Goal: Information Seeking & Learning: Learn about a topic

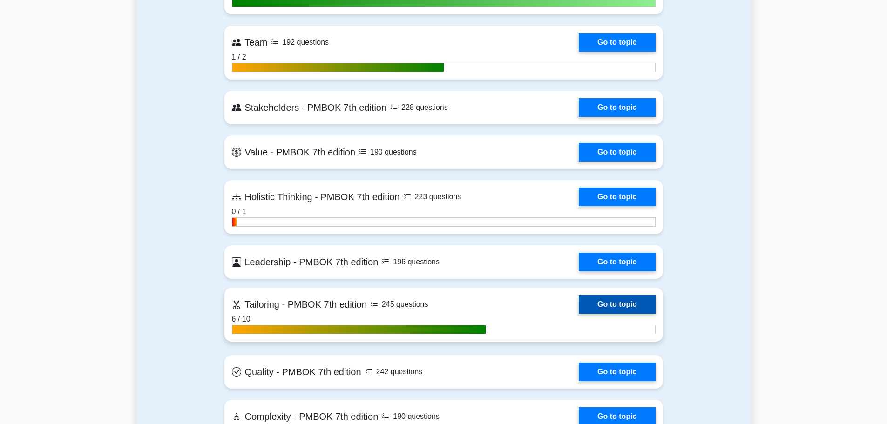
scroll to position [2235, 0]
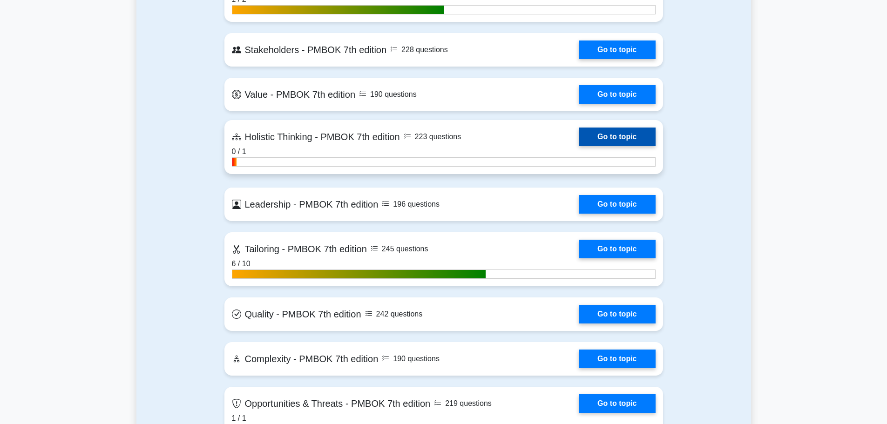
click at [610, 138] on link "Go to topic" at bounding box center [617, 137] width 76 height 19
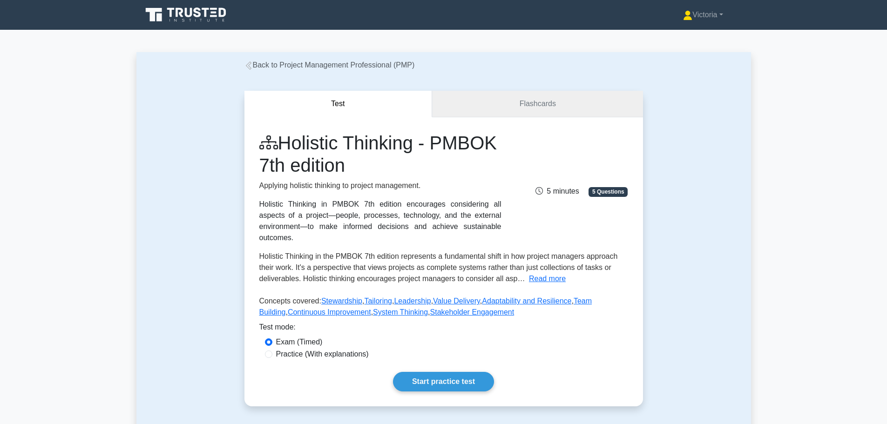
click at [539, 104] on link "Flashcards" at bounding box center [537, 104] width 210 height 27
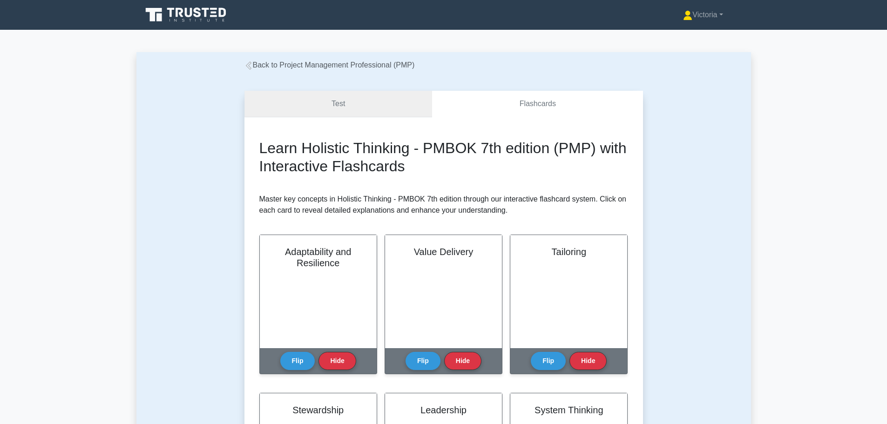
click at [393, 109] on link "Test" at bounding box center [338, 104] width 188 height 27
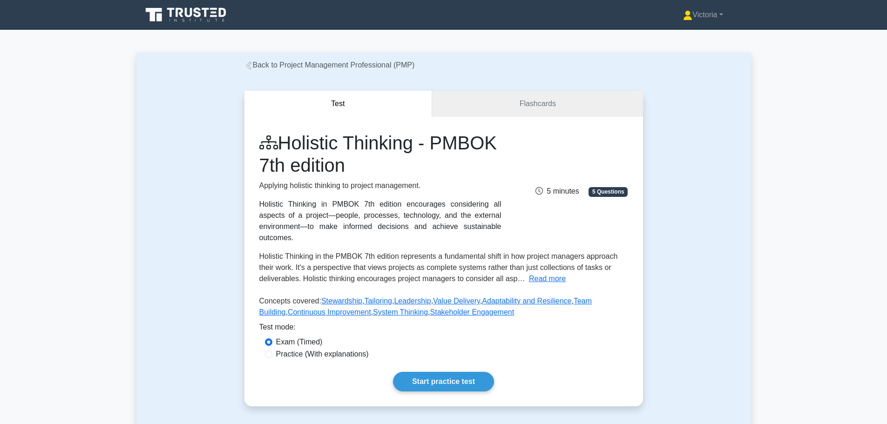
click at [298, 349] on label "Practice (With explanations)" at bounding box center [322, 354] width 93 height 11
click at [272, 351] on input "Practice (With explanations)" at bounding box center [268, 354] width 7 height 7
radio input "true"
drag, startPoint x: 421, startPoint y: 356, endPoint x: 429, endPoint y: 368, distance: 14.9
click at [422, 357] on div "Holistic Thinking - PMBOK 7th edition Applying holistic thinking to project man…" at bounding box center [443, 262] width 399 height 290
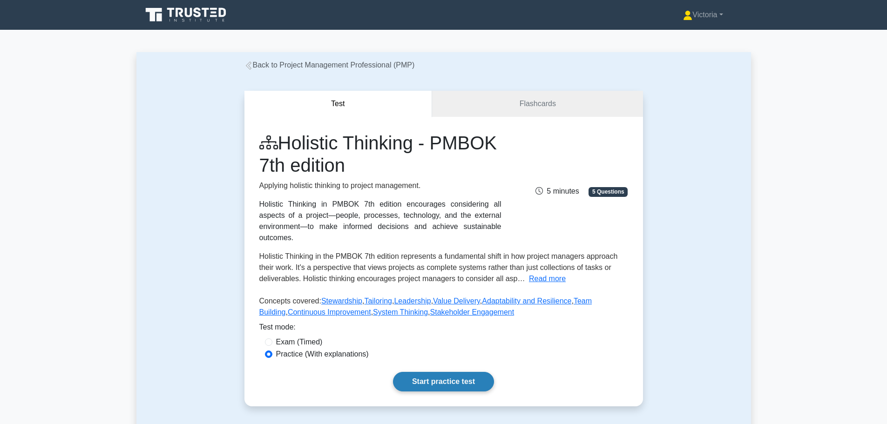
click at [430, 372] on link "Start practice test" at bounding box center [443, 382] width 101 height 20
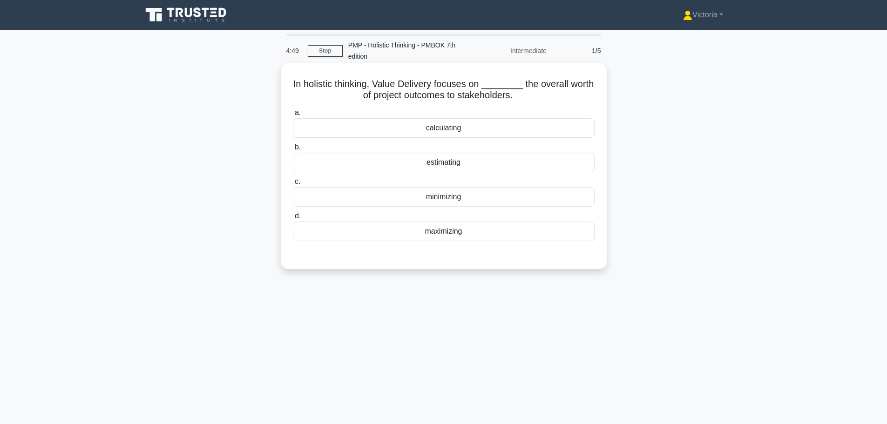
click at [437, 234] on div "maximizing" at bounding box center [444, 232] width 302 height 20
click at [293, 219] on input "d. maximizing" at bounding box center [293, 216] width 0 height 6
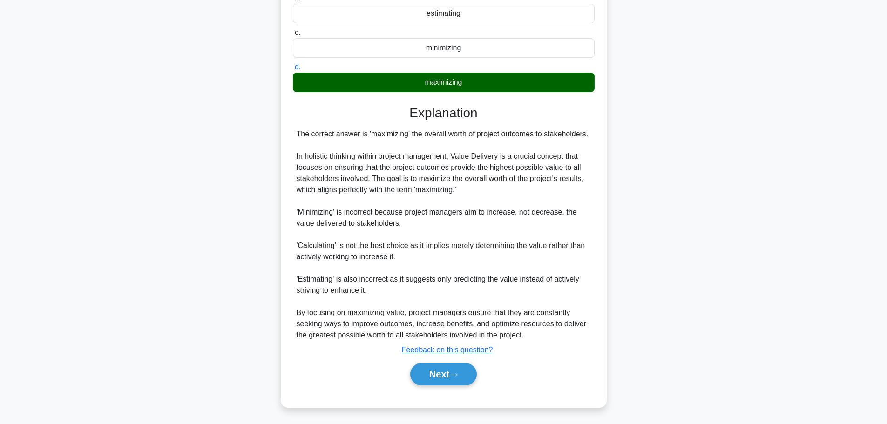
scroll to position [150, 0]
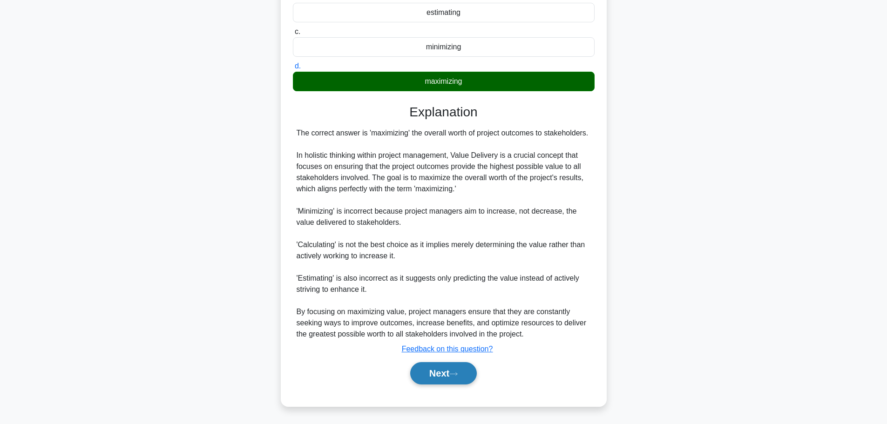
click at [448, 381] on button "Next" at bounding box center [443, 373] width 67 height 22
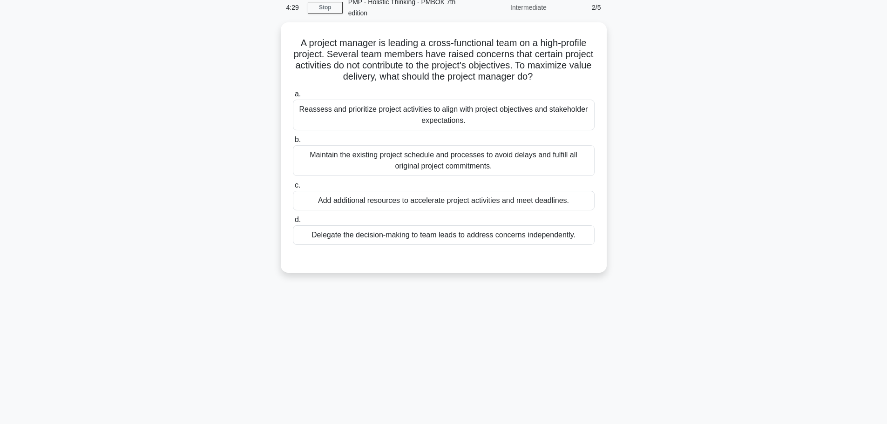
scroll to position [0, 0]
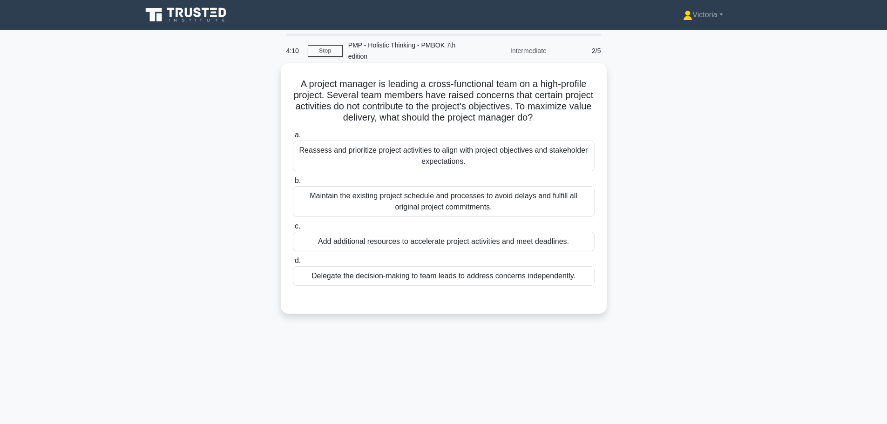
click at [498, 156] on div "Reassess and prioritize project activities to align with project objectives and…" at bounding box center [444, 156] width 302 height 31
click at [293, 138] on input "a. Reassess and prioritize project activities to align with project objectives …" at bounding box center [293, 135] width 0 height 6
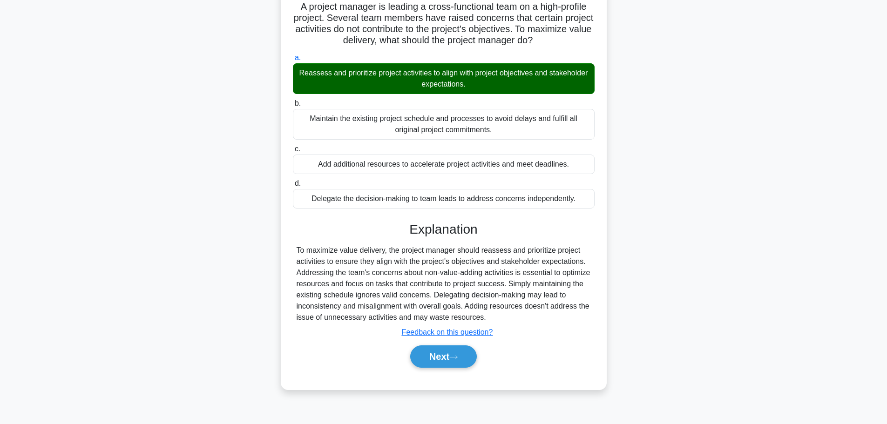
scroll to position [79, 0]
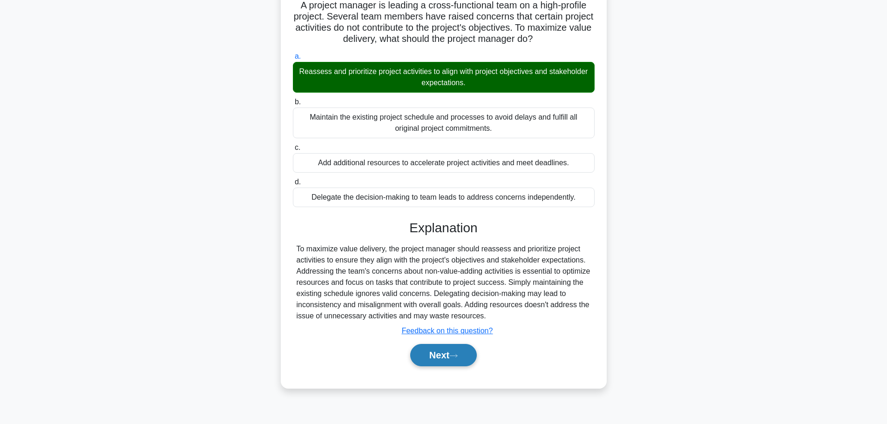
click at [434, 356] on button "Next" at bounding box center [443, 355] width 67 height 22
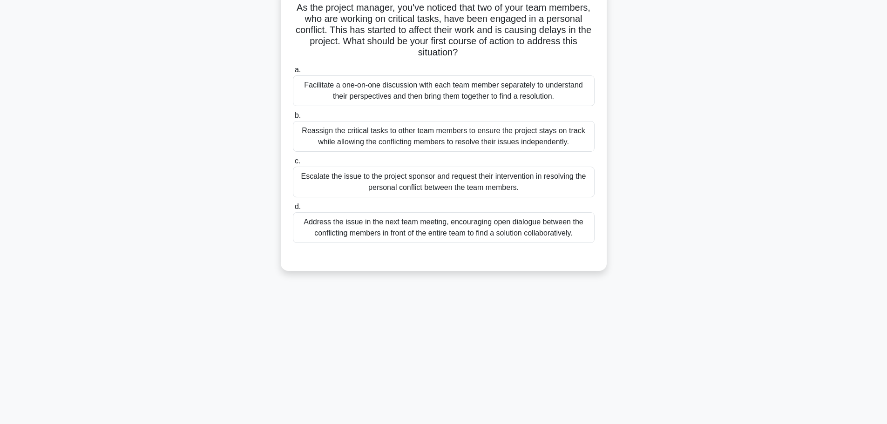
scroll to position [0, 0]
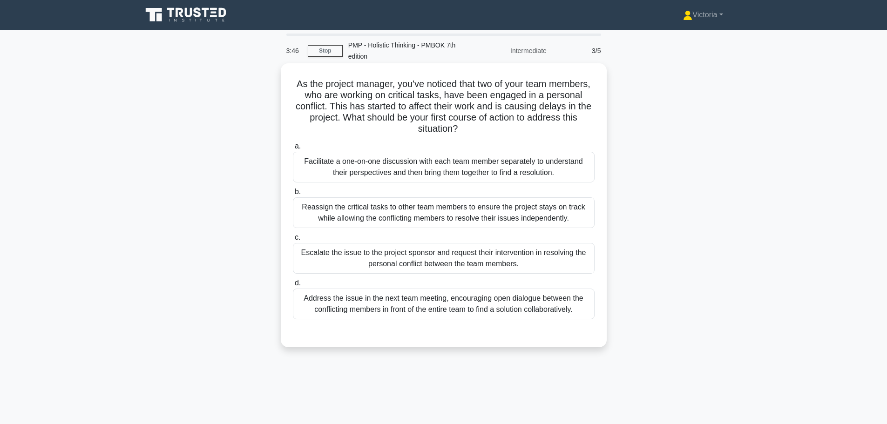
click at [497, 170] on div "Facilitate a one-on-one discussion with each team member separately to understa…" at bounding box center [444, 167] width 302 height 31
click at [293, 149] on input "a. Facilitate a one-on-one discussion with each team member separately to under…" at bounding box center [293, 146] width 0 height 6
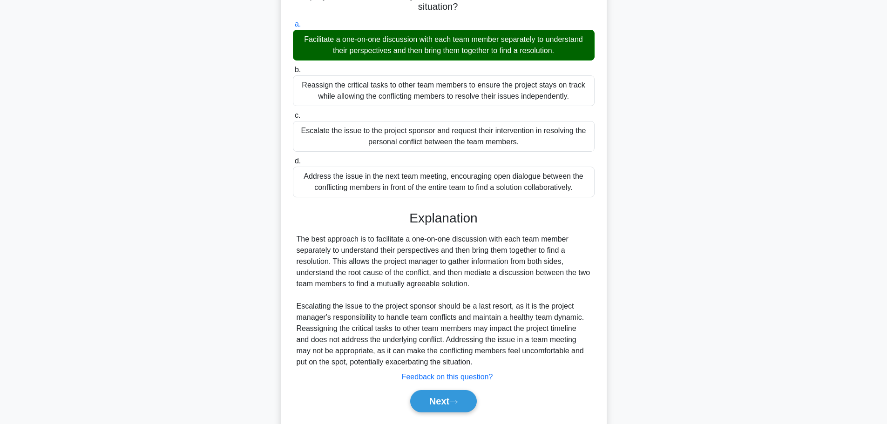
scroll to position [140, 0]
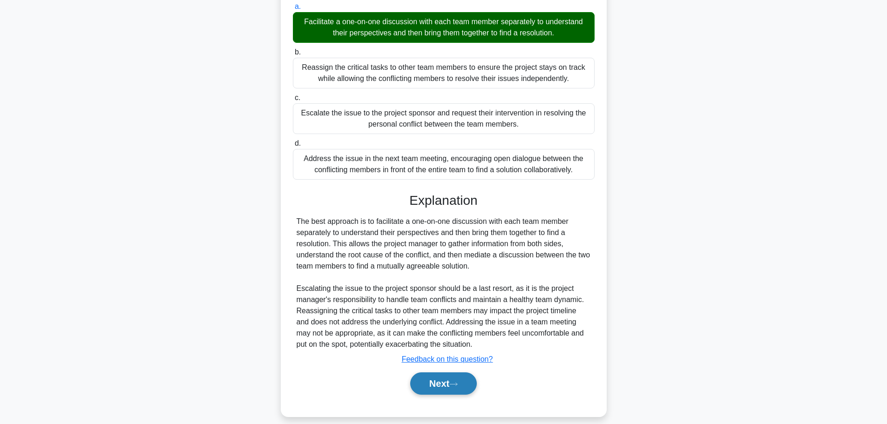
click at [449, 381] on button "Next" at bounding box center [443, 384] width 67 height 22
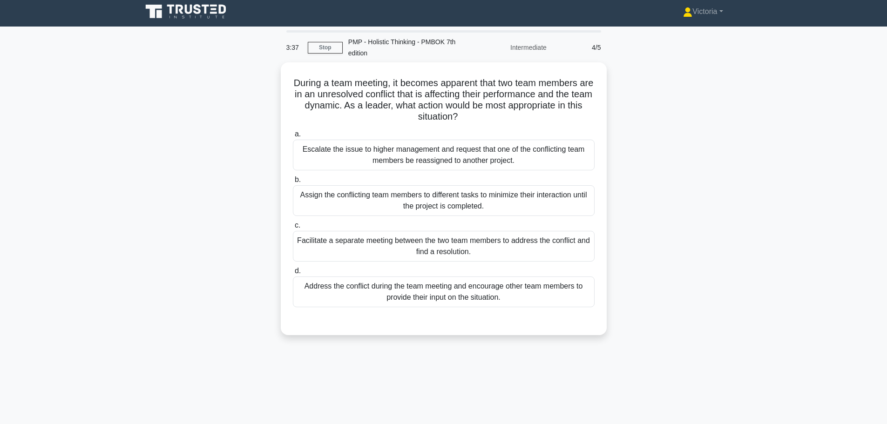
scroll to position [0, 0]
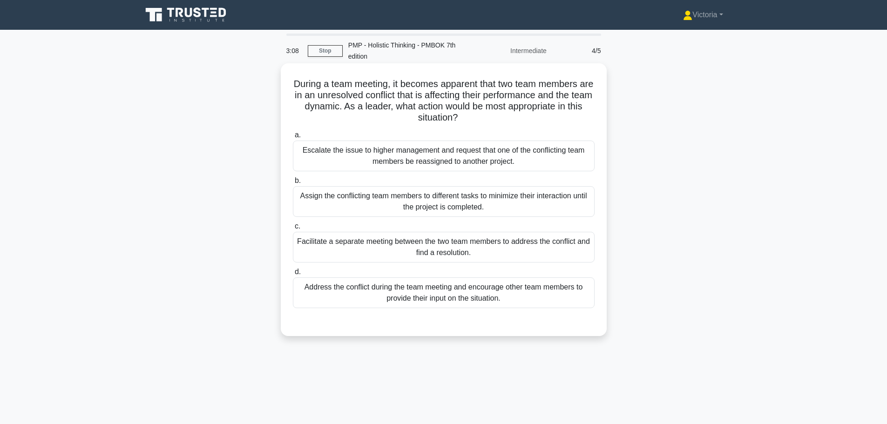
click at [482, 249] on div "Facilitate a separate meeting between the two team members to address the confl…" at bounding box center [444, 247] width 302 height 31
click at [293, 230] on input "c. Facilitate a separate meeting between the two team members to address the co…" at bounding box center [293, 227] width 0 height 6
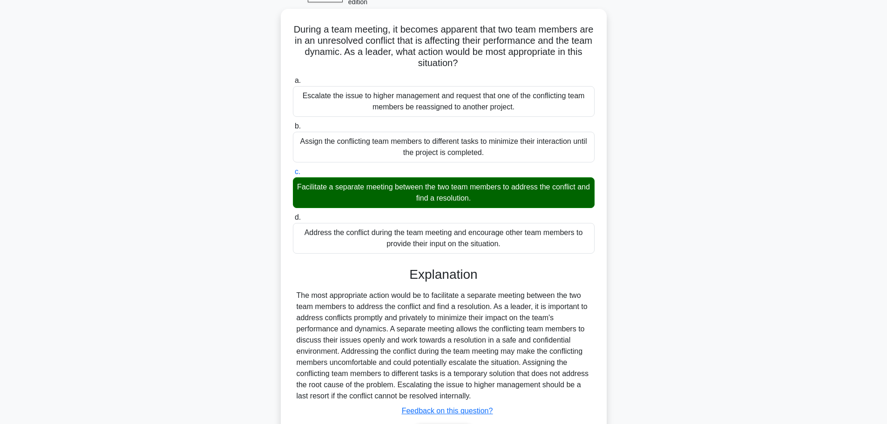
scroll to position [117, 0]
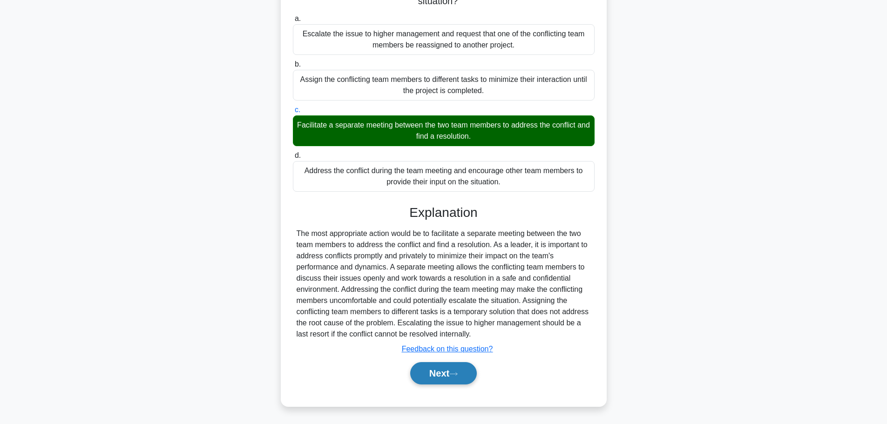
click at [443, 375] on button "Next" at bounding box center [443, 373] width 67 height 22
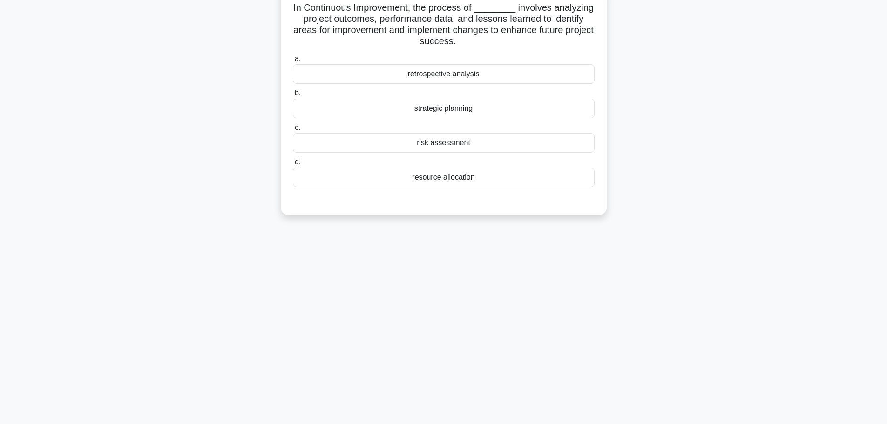
scroll to position [32, 0]
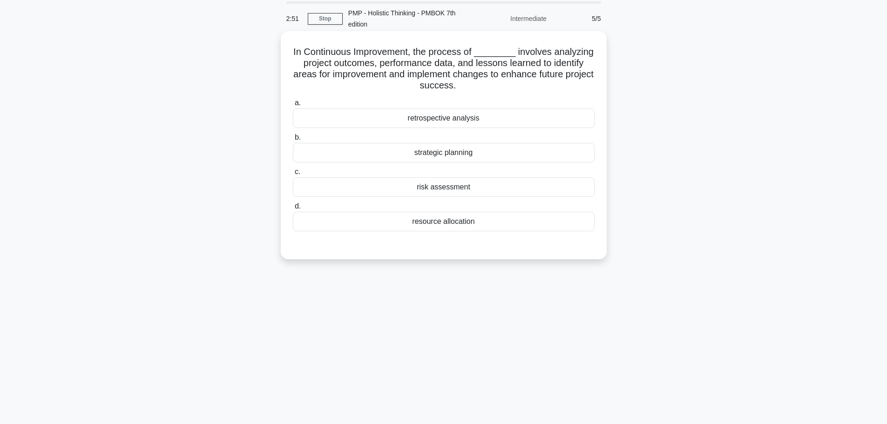
click at [489, 118] on div "retrospective analysis" at bounding box center [444, 119] width 302 height 20
click at [293, 106] on input "a. retrospective analysis" at bounding box center [293, 103] width 0 height 6
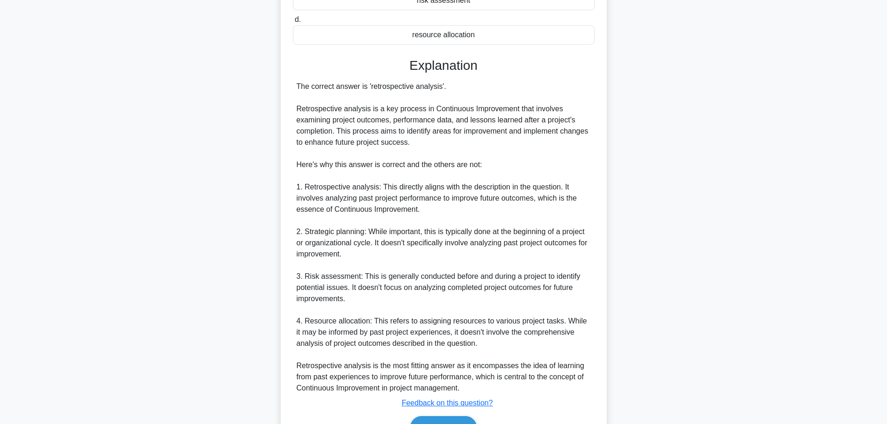
scroll to position [273, 0]
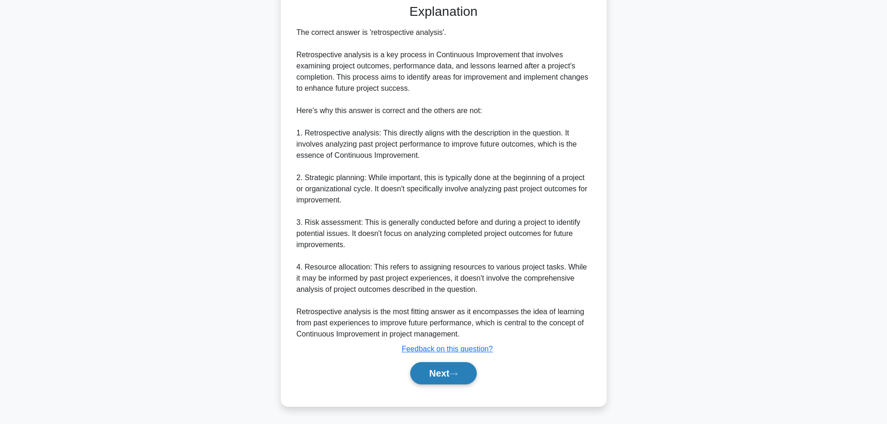
click at [436, 371] on button "Next" at bounding box center [443, 373] width 67 height 22
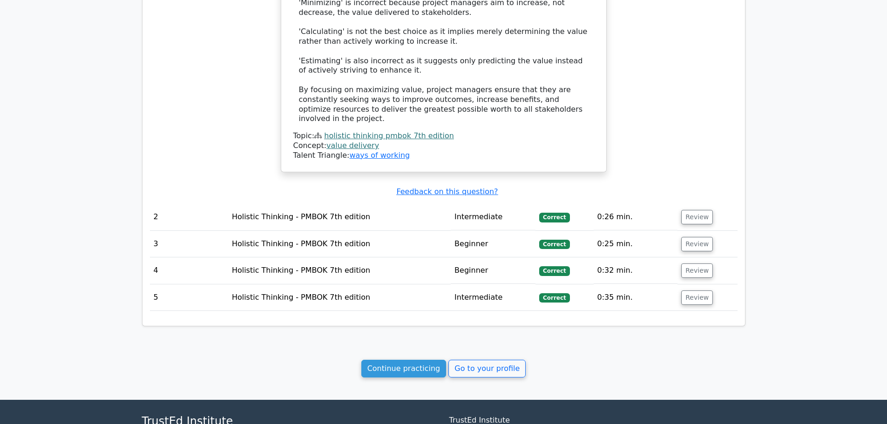
scroll to position [870, 0]
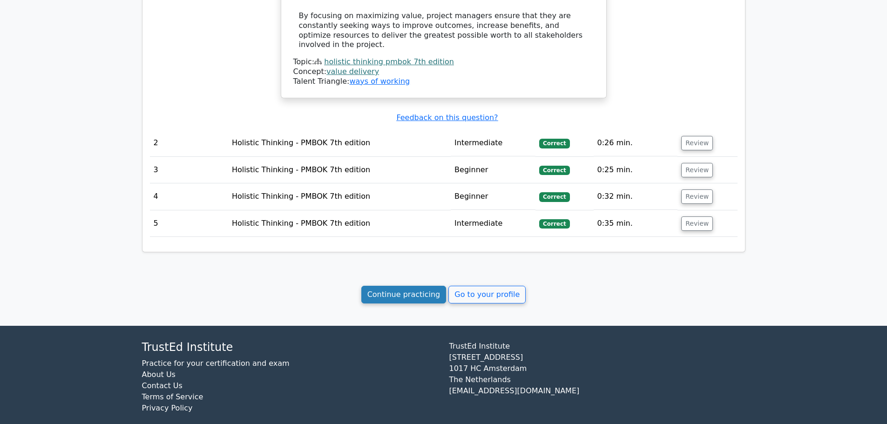
click at [432, 289] on link "Continue practicing" at bounding box center [403, 295] width 85 height 18
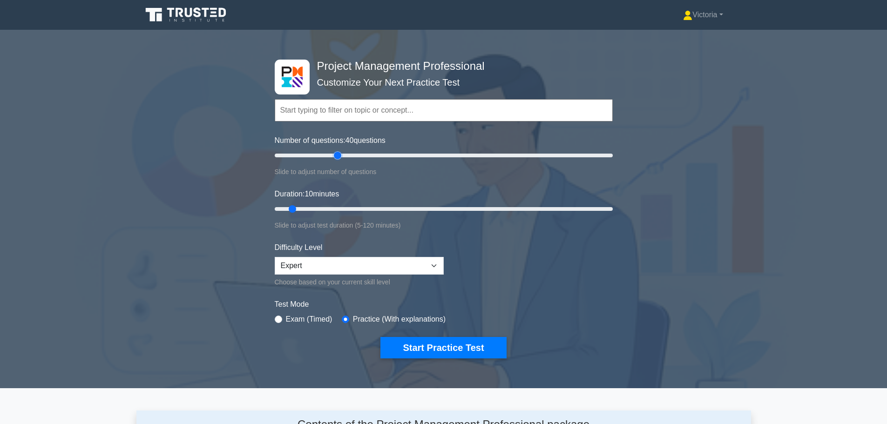
drag, startPoint x: 285, startPoint y: 153, endPoint x: 339, endPoint y: 154, distance: 53.6
type input "40"
click at [339, 154] on input "Number of questions: 40 questions" at bounding box center [444, 155] width 338 height 11
click at [340, 114] on input "text" at bounding box center [444, 110] width 338 height 22
drag, startPoint x: 295, startPoint y: 208, endPoint x: 352, endPoint y: 207, distance: 56.8
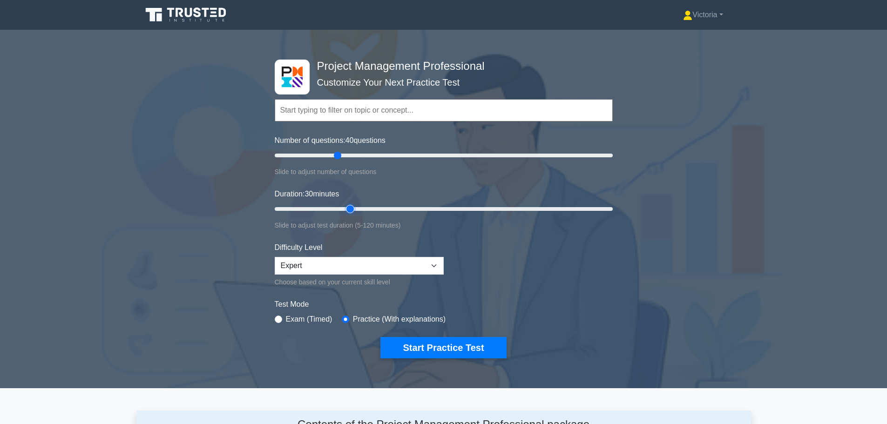
click at [352, 207] on input "Duration: 30 minutes" at bounding box center [444, 209] width 338 height 11
drag, startPoint x: 349, startPoint y: 208, endPoint x: 359, endPoint y: 208, distance: 10.2
click at [359, 208] on input "Duration: 35 minutes" at bounding box center [444, 209] width 338 height 11
drag, startPoint x: 361, startPoint y: 207, endPoint x: 387, endPoint y: 207, distance: 25.6
type input "45"
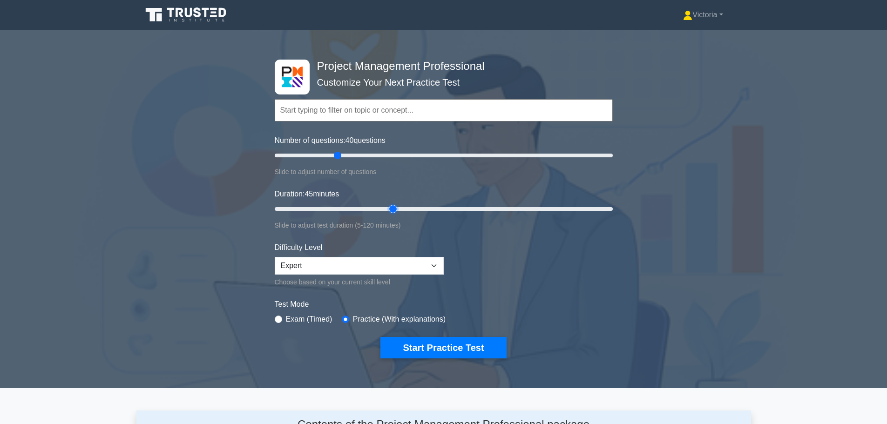
click at [387, 207] on input "Duration: 45 minutes" at bounding box center [444, 209] width 338 height 11
click at [278, 317] on input "radio" at bounding box center [278, 319] width 7 height 7
radio input "true"
click at [342, 318] on input "radio" at bounding box center [345, 319] width 7 height 7
radio input "true"
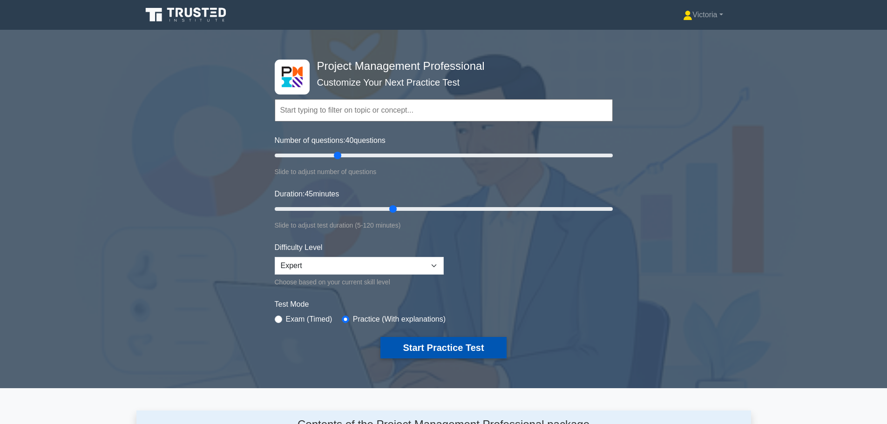
click at [434, 349] on button "Start Practice Test" at bounding box center [443, 347] width 126 height 21
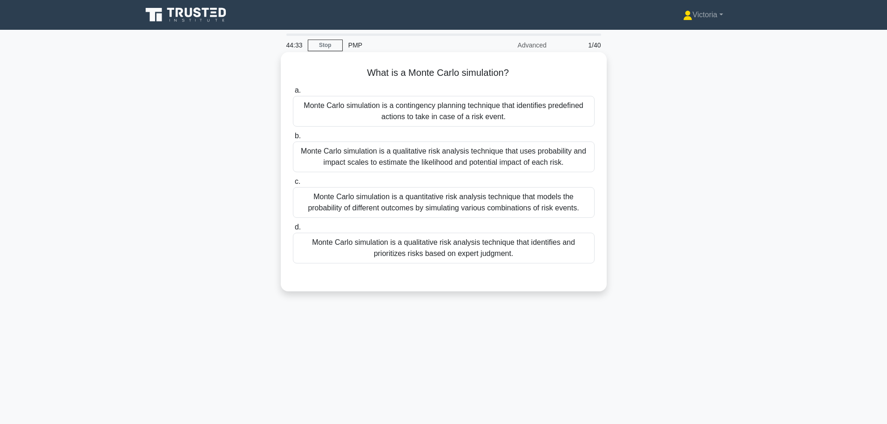
click at [440, 206] on div "Monte Carlo simulation is a quantitative risk analysis technique that models th…" at bounding box center [444, 202] width 302 height 31
click at [293, 185] on input "c. Monte Carlo simulation is a quantitative risk analysis technique that models…" at bounding box center [293, 182] width 0 height 6
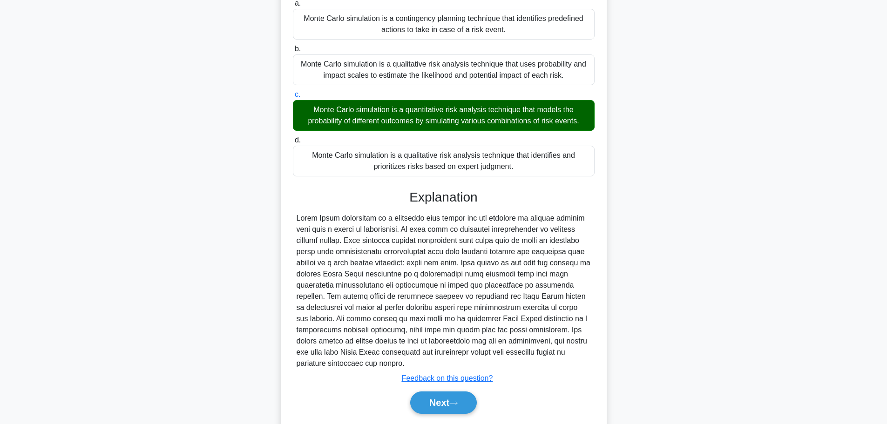
scroll to position [93, 0]
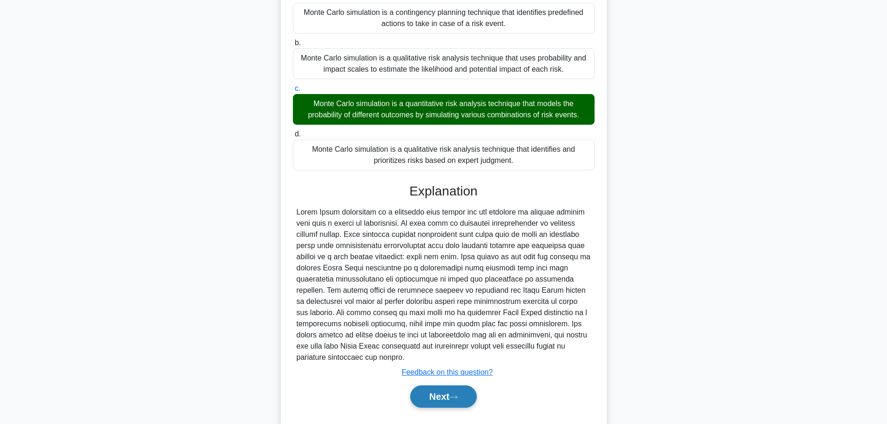
click at [451, 400] on button "Next" at bounding box center [443, 397] width 67 height 22
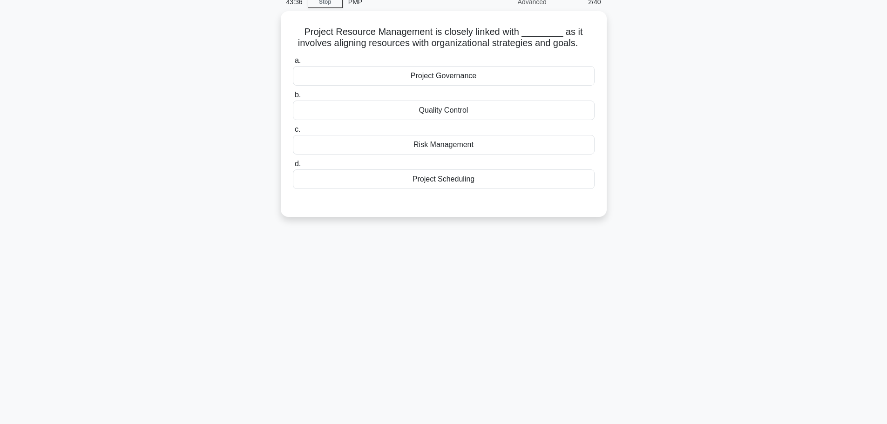
scroll to position [0, 0]
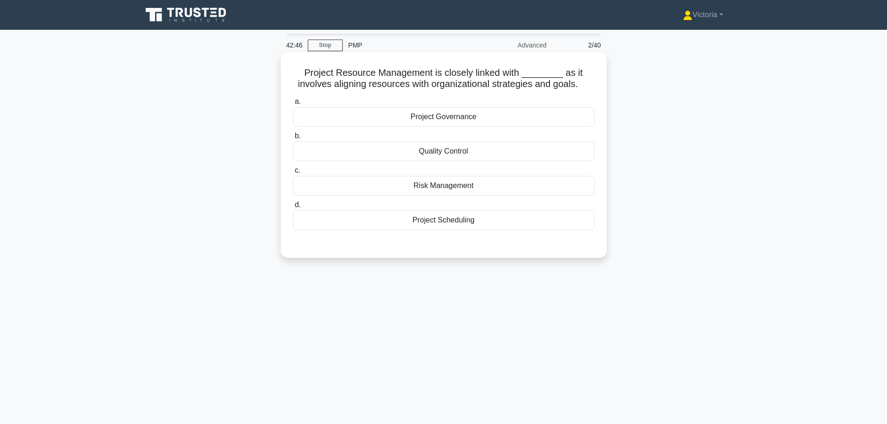
click at [448, 188] on div "Risk Management" at bounding box center [444, 186] width 302 height 20
click at [293, 174] on input "c. Risk Management" at bounding box center [293, 171] width 0 height 6
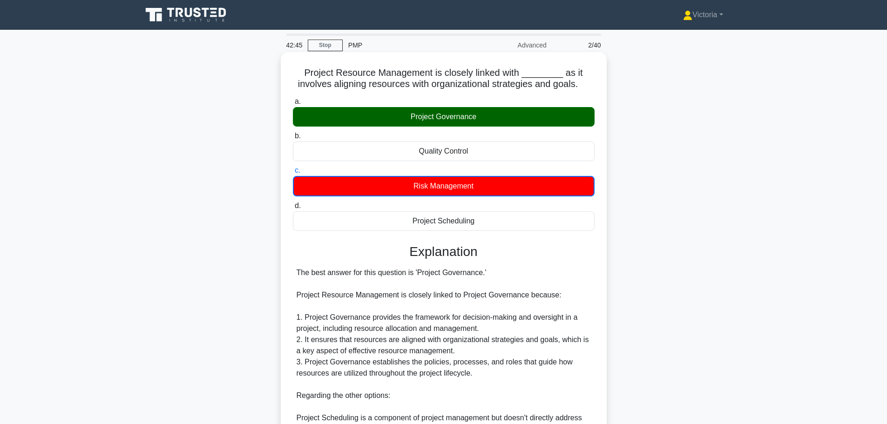
click at [460, 103] on label "a. Project Governance" at bounding box center [444, 111] width 302 height 31
click at [293, 103] on input "a. Project Governance" at bounding box center [293, 102] width 0 height 6
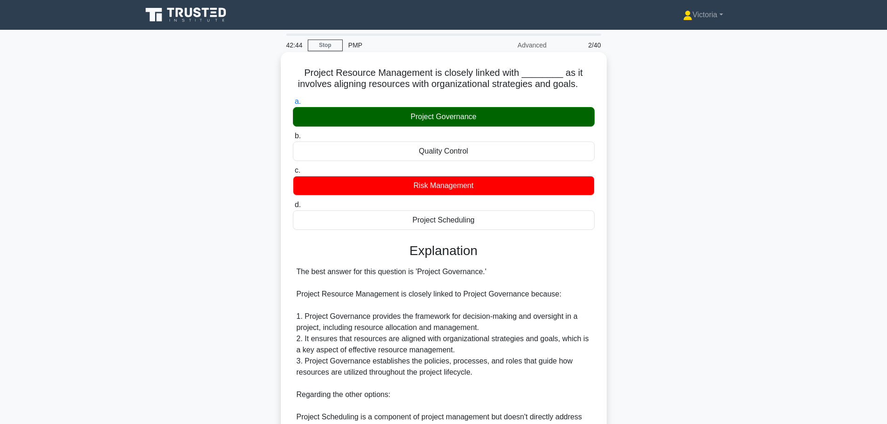
click at [457, 123] on div "Project Governance" at bounding box center [444, 117] width 302 height 20
click at [293, 105] on input "a. Project Governance" at bounding box center [293, 102] width 0 height 6
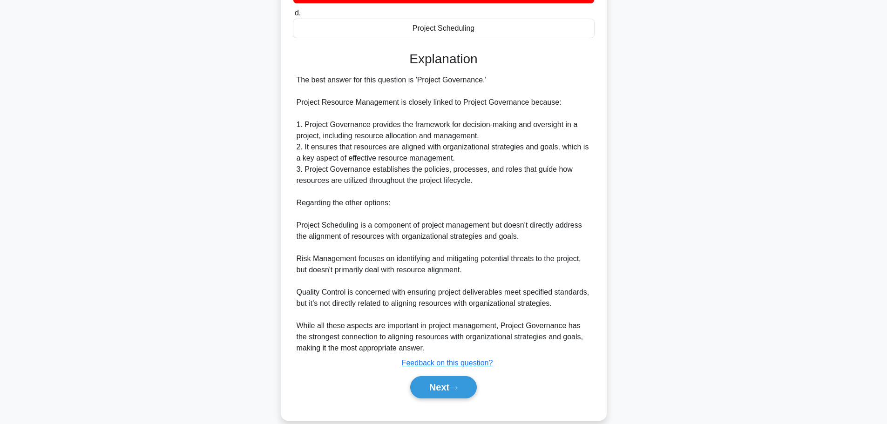
scroll to position [206, 0]
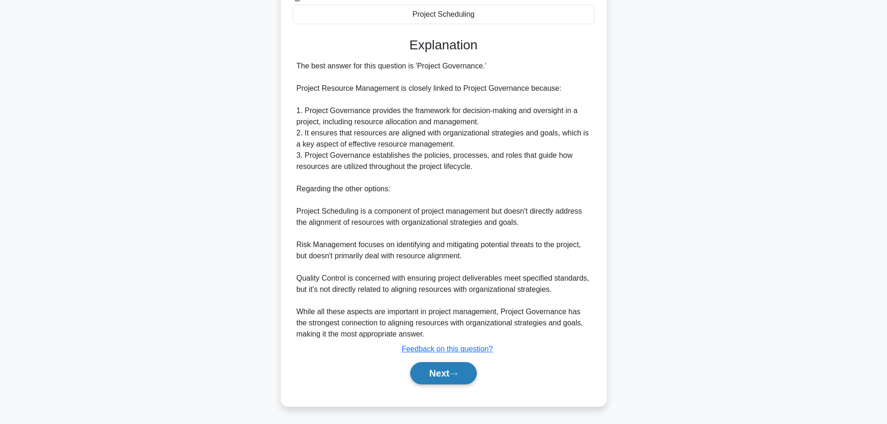
click at [441, 376] on button "Next" at bounding box center [443, 373] width 67 height 22
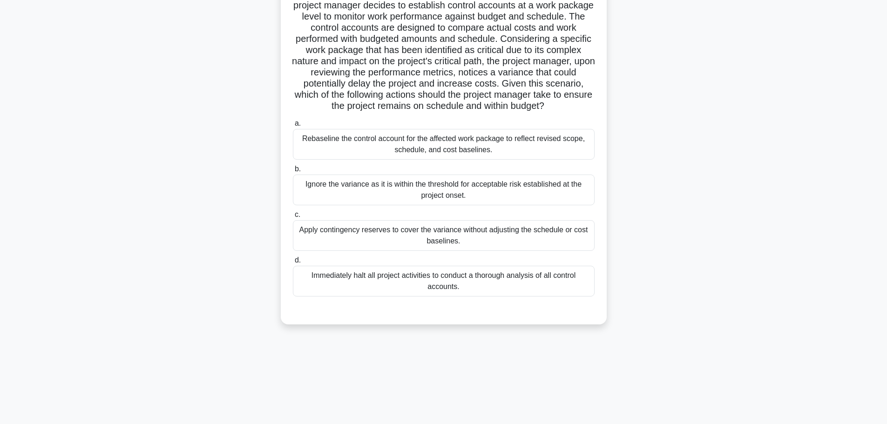
scroll to position [0, 0]
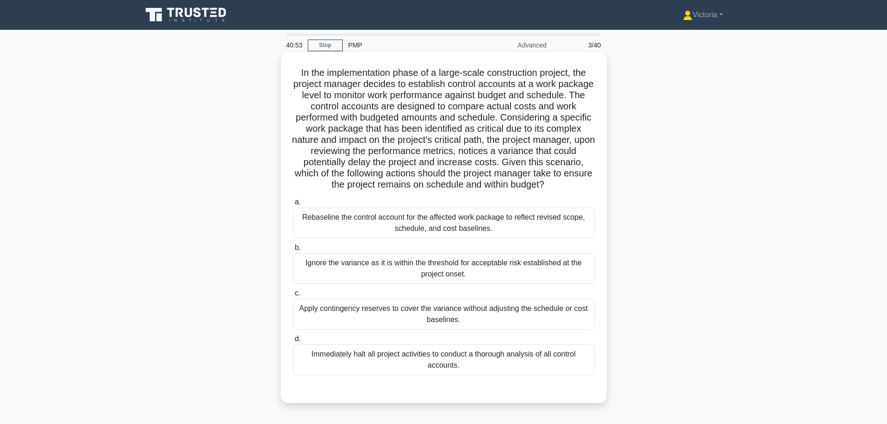
click at [548, 238] on div "Rebaseline the control account for the affected work package to reflect revised…" at bounding box center [444, 223] width 302 height 31
click at [293, 205] on input "a. Rebaseline the control account for the affected work package to reflect revi…" at bounding box center [293, 202] width 0 height 6
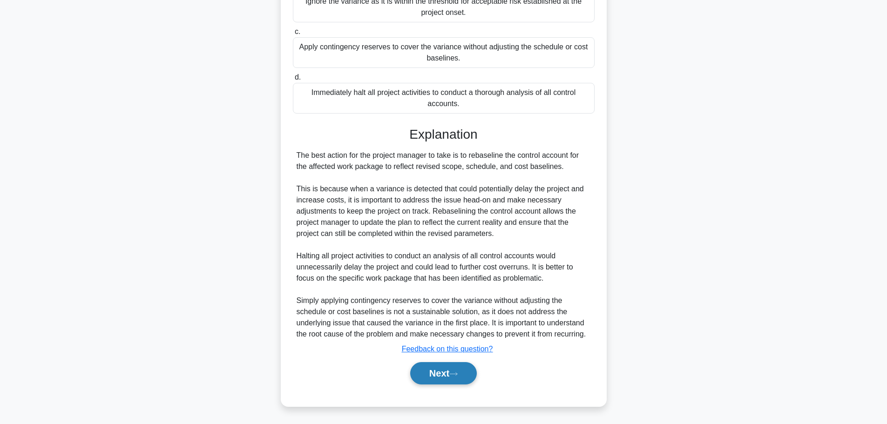
click at [465, 373] on button "Next" at bounding box center [443, 373] width 67 height 22
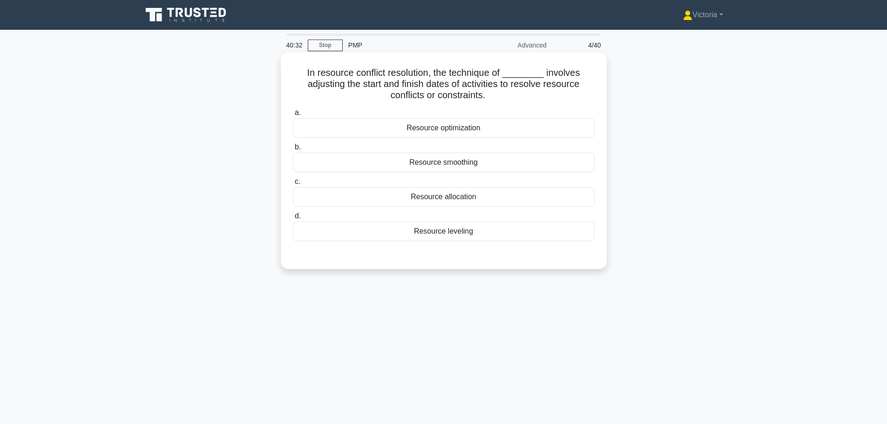
click at [484, 236] on div "Resource leveling" at bounding box center [444, 232] width 302 height 20
click at [293, 219] on input "d. Resource leveling" at bounding box center [293, 216] width 0 height 6
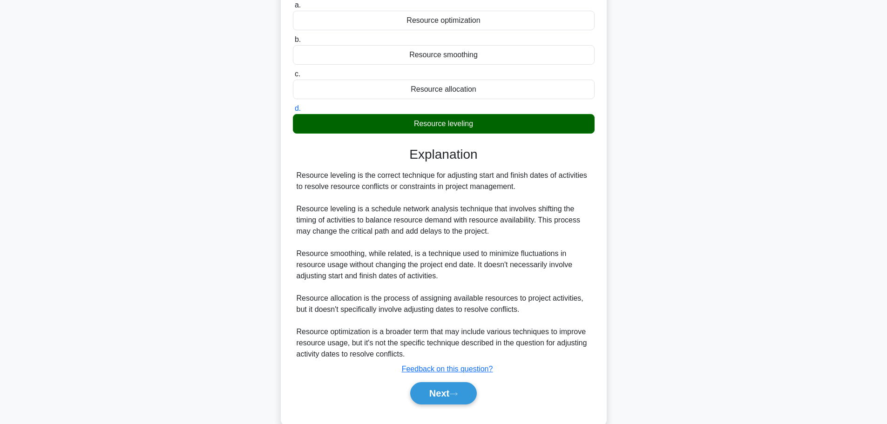
scroll to position [128, 0]
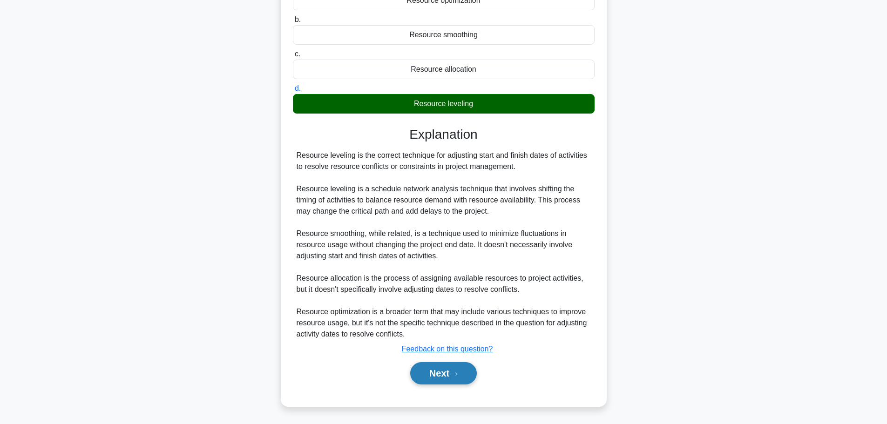
click at [453, 379] on button "Next" at bounding box center [443, 373] width 67 height 22
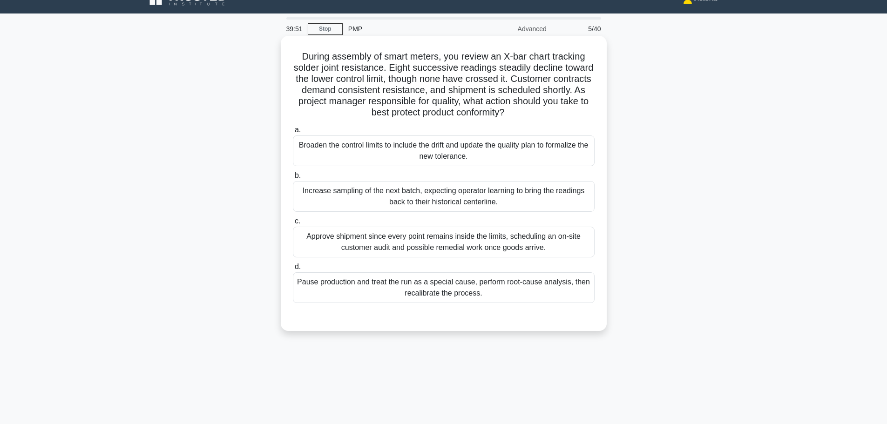
scroll to position [0, 0]
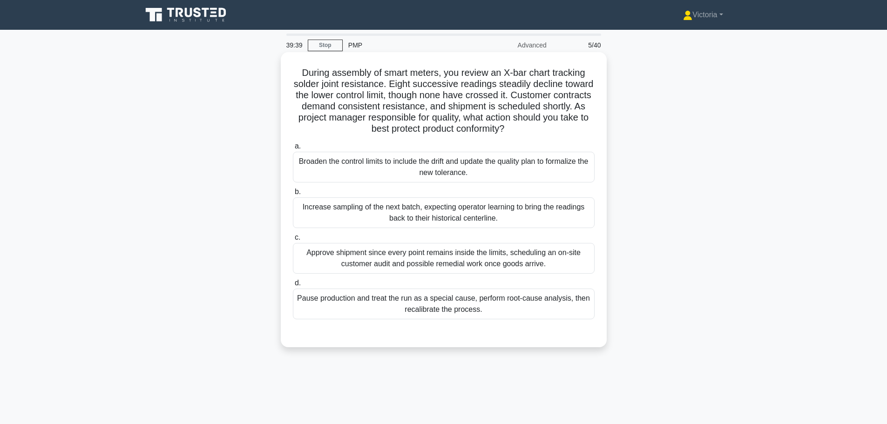
click at [415, 168] on div "Broaden the control limits to include the drift and update the quality plan to …" at bounding box center [444, 167] width 302 height 31
click at [293, 149] on input "a. Broaden the control limits to include the drift and update the quality plan …" at bounding box center [293, 146] width 0 height 6
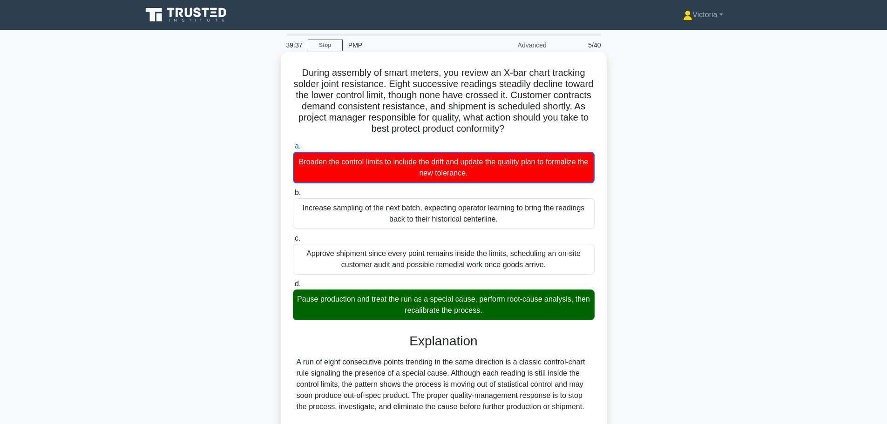
click at [501, 307] on div "Pause production and treat the run as a special cause, perform root-cause analy…" at bounding box center [444, 305] width 302 height 31
click at [293, 287] on input "d. Pause production and treat the run as a special cause, perform root-cause an…" at bounding box center [293, 284] width 0 height 6
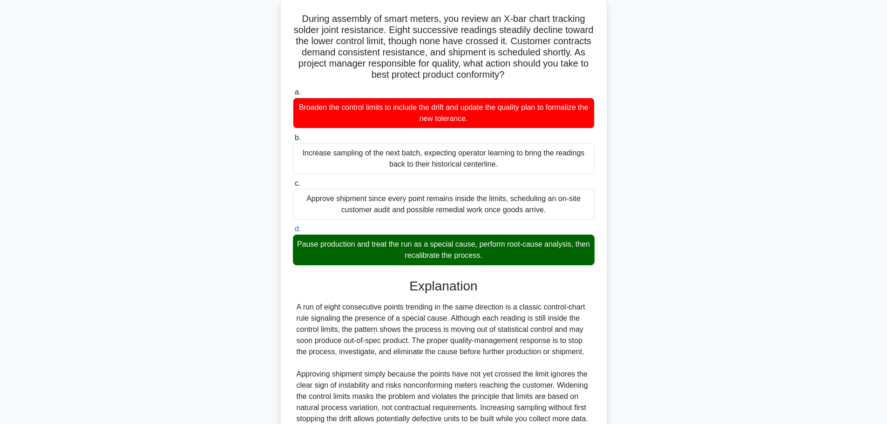
scroll to position [184, 0]
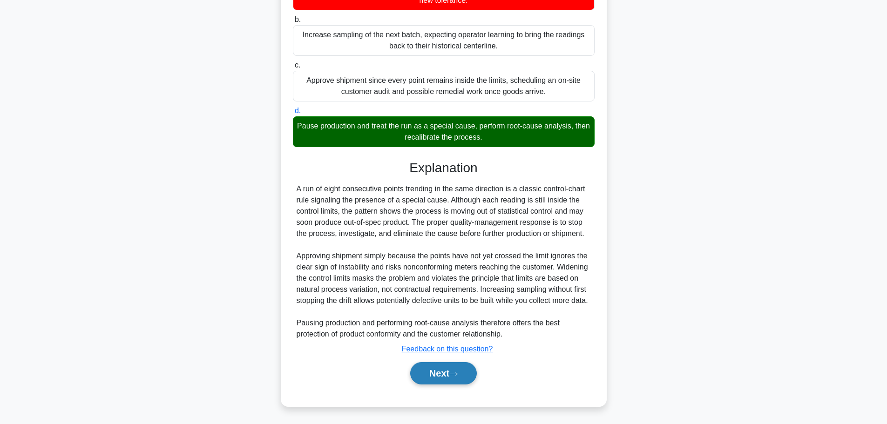
click at [455, 381] on button "Next" at bounding box center [443, 373] width 67 height 22
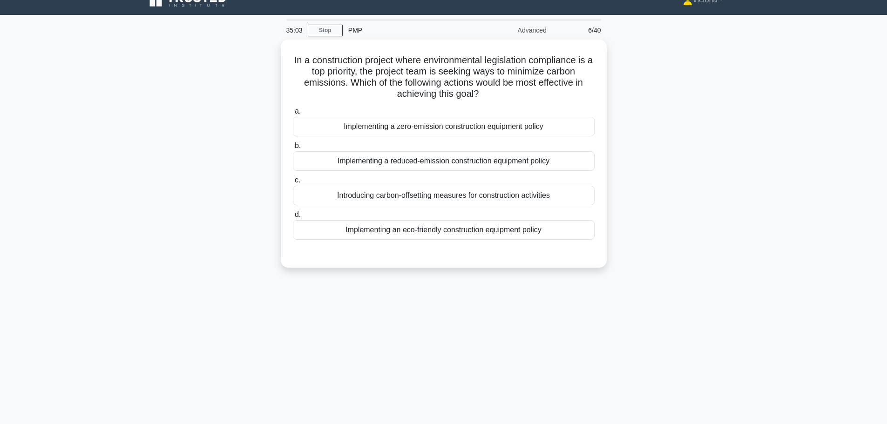
scroll to position [0, 0]
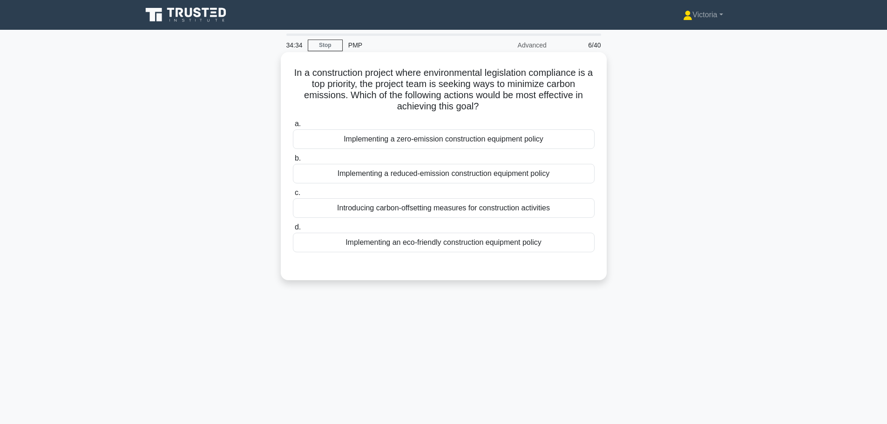
click at [477, 170] on div "Implementing a reduced-emission construction equipment policy" at bounding box center [444, 174] width 302 height 20
click at [293, 162] on input "b. Implementing a reduced-emission construction equipment policy" at bounding box center [293, 159] width 0 height 6
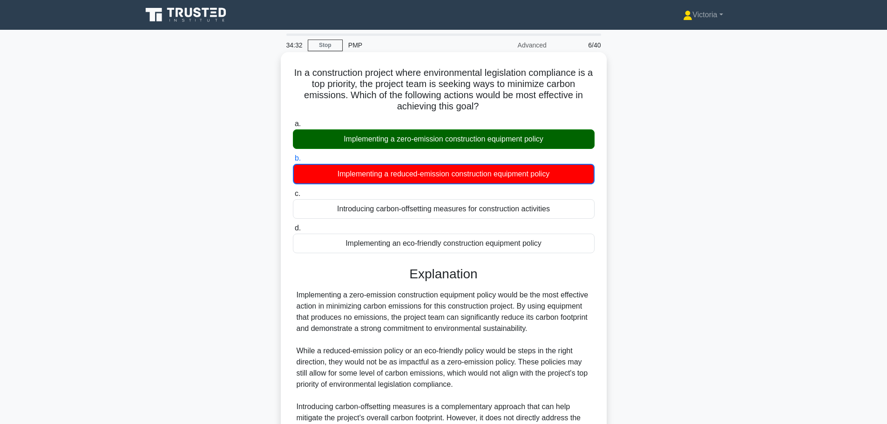
click at [479, 139] on div "Implementing a zero-emission construction equipment policy" at bounding box center [444, 139] width 302 height 20
click at [293, 127] on input "a. Implementing a zero-emission construction equipment policy" at bounding box center [293, 124] width 0 height 6
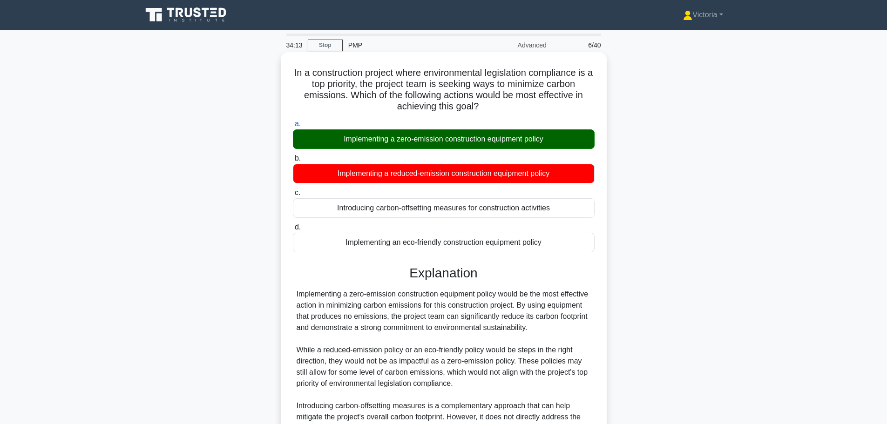
scroll to position [106, 0]
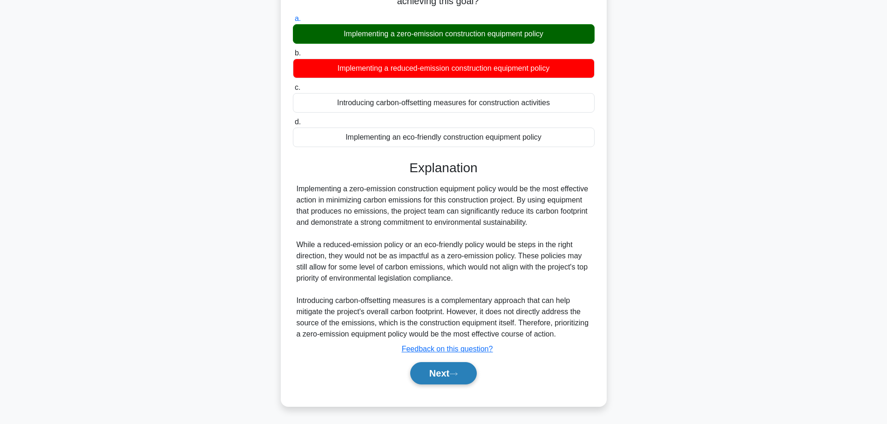
click at [439, 377] on button "Next" at bounding box center [443, 373] width 67 height 22
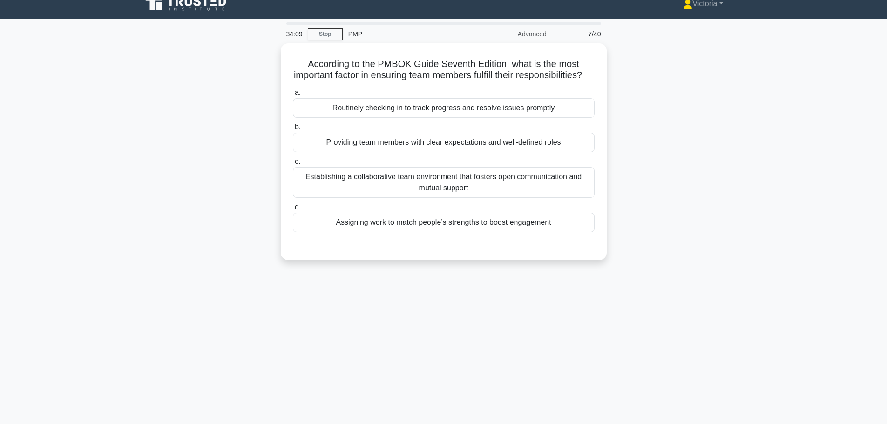
scroll to position [0, 0]
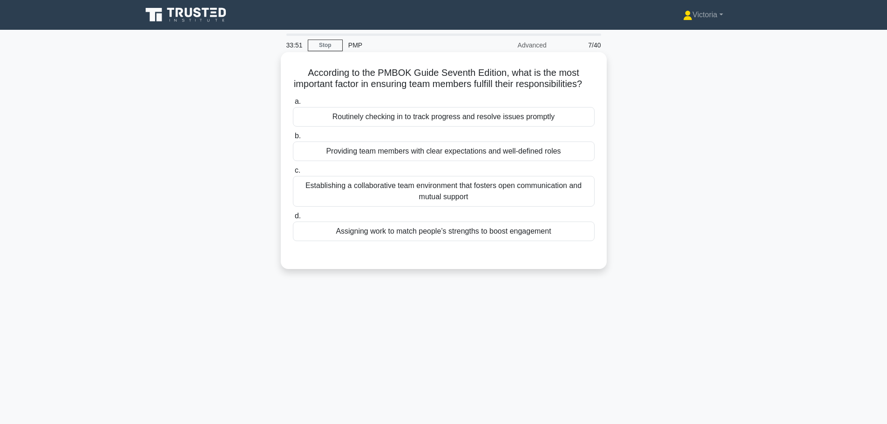
click at [452, 161] on div "Providing team members with clear expectations and well-defined roles" at bounding box center [444, 152] width 302 height 20
click at [293, 139] on input "b. Providing team members with clear expectations and well-defined roles" at bounding box center [293, 136] width 0 height 6
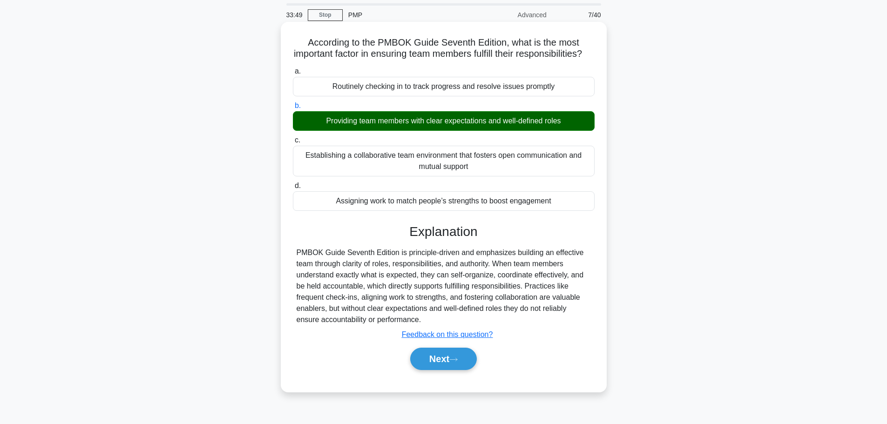
scroll to position [47, 0]
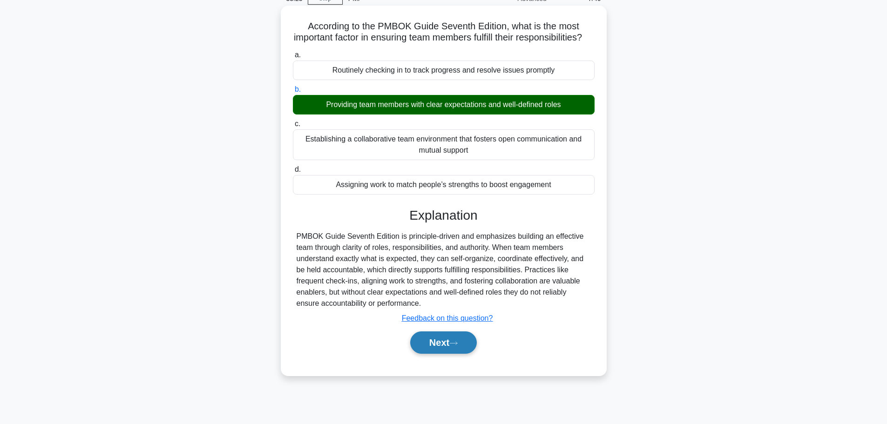
click at [450, 354] on button "Next" at bounding box center [443, 343] width 67 height 22
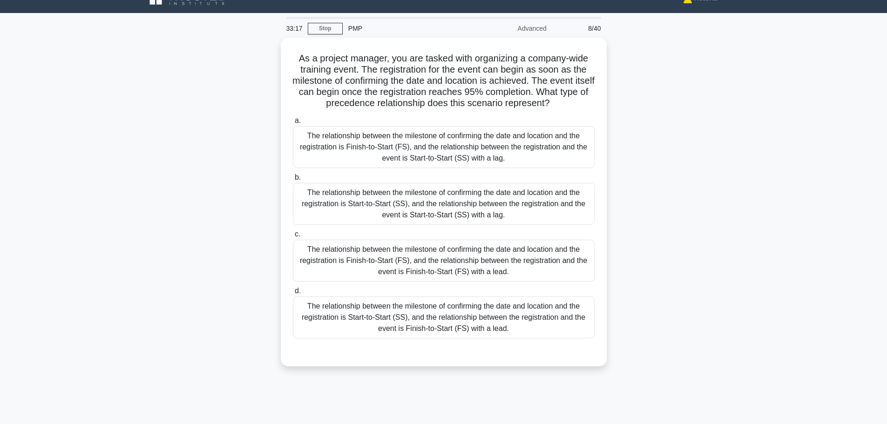
scroll to position [0, 0]
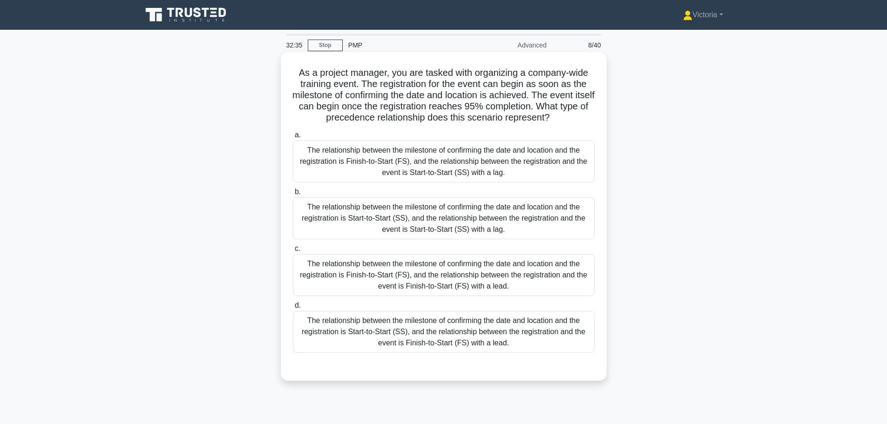
click at [421, 161] on div "The relationship between the milestone of confirming the date and location and …" at bounding box center [444, 162] width 302 height 42
click at [293, 138] on input "a. The relationship between the milestone of confirming the date and location a…" at bounding box center [293, 135] width 0 height 6
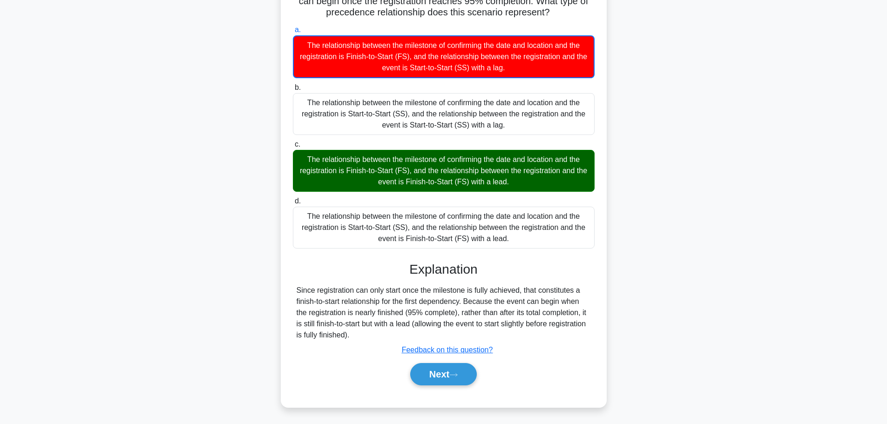
scroll to position [107, 0]
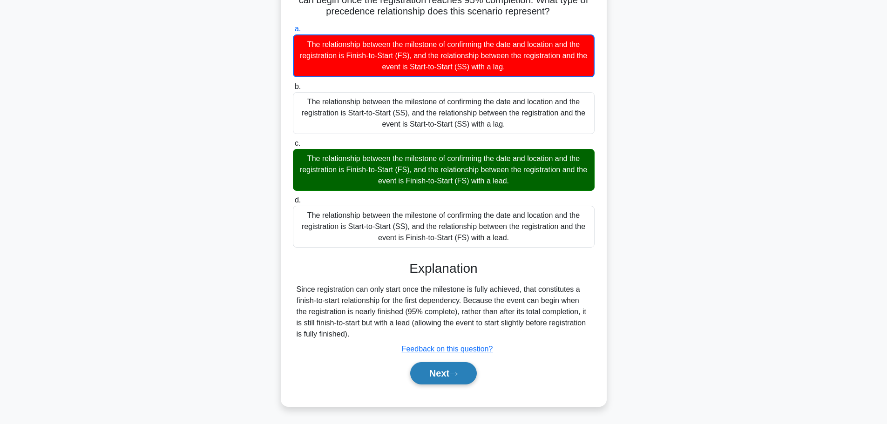
click at [457, 376] on icon at bounding box center [453, 374] width 8 height 5
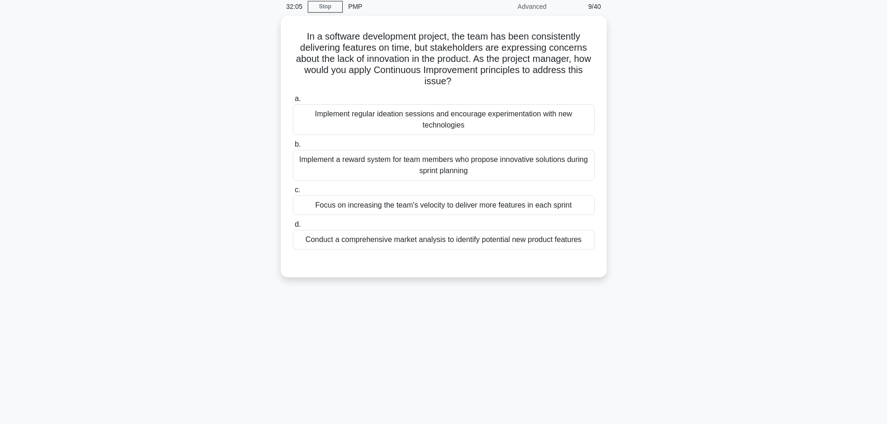
scroll to position [0, 0]
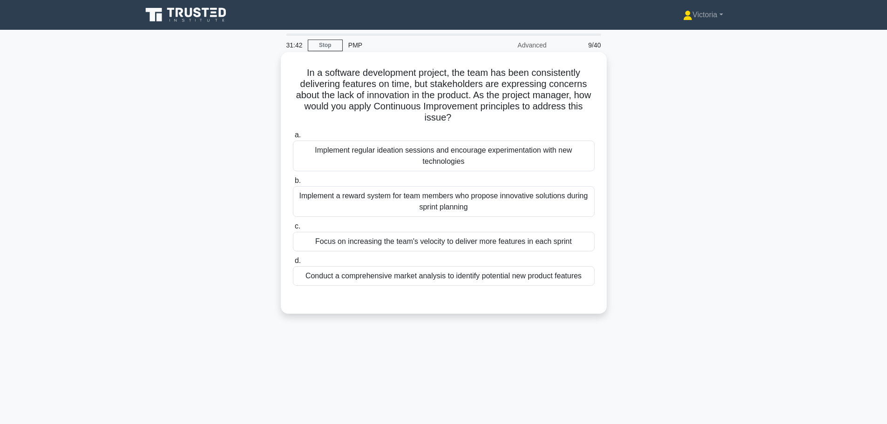
click at [504, 283] on div "Conduct a comprehensive market analysis to identify potential new product featu…" at bounding box center [444, 276] width 302 height 20
click at [293, 264] on input "d. Conduct a comprehensive market analysis to identify potential new product fe…" at bounding box center [293, 261] width 0 height 6
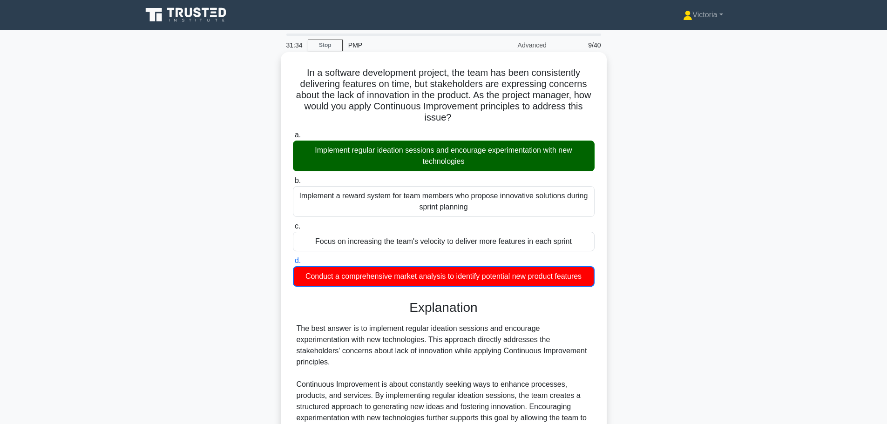
click at [485, 161] on div "Implement regular ideation sessions and encourage experimentation with new tech…" at bounding box center [444, 156] width 302 height 31
click at [293, 138] on input "a. Implement regular ideation sessions and encourage experimentation with new t…" at bounding box center [293, 135] width 0 height 6
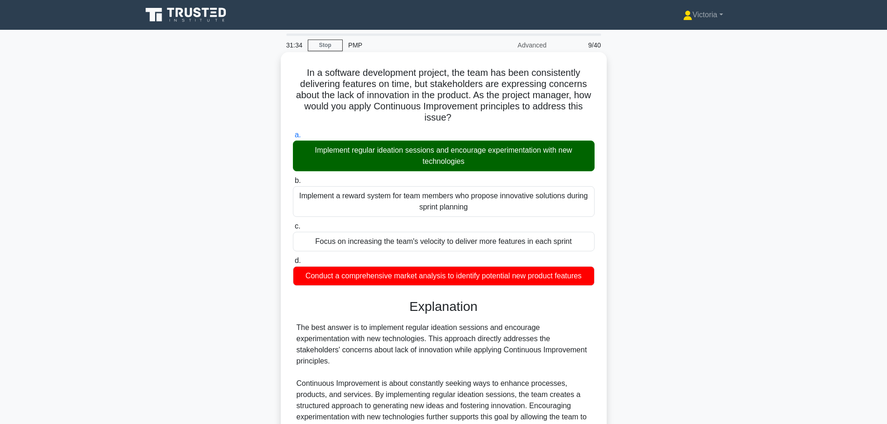
click at [485, 161] on div "Implement regular ideation sessions and encourage experimentation with new tech…" at bounding box center [444, 156] width 302 height 31
click at [293, 138] on input "a. Implement regular ideation sessions and encourage experimentation with new t…" at bounding box center [293, 135] width 0 height 6
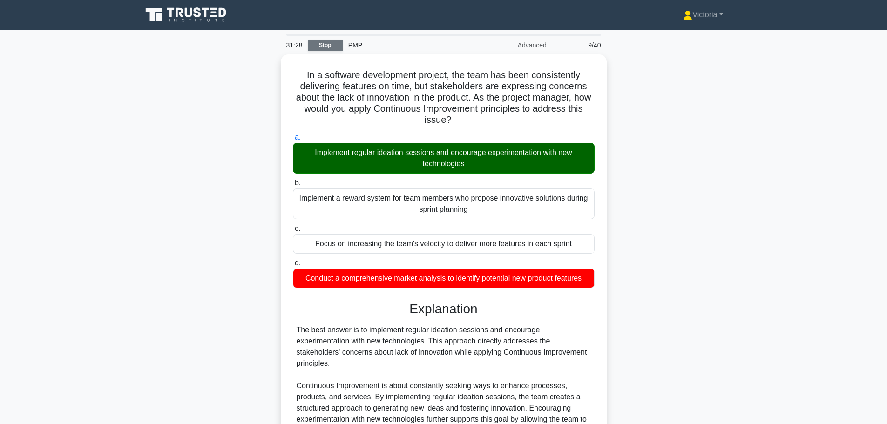
click at [331, 42] on link "Stop" at bounding box center [325, 46] width 35 height 12
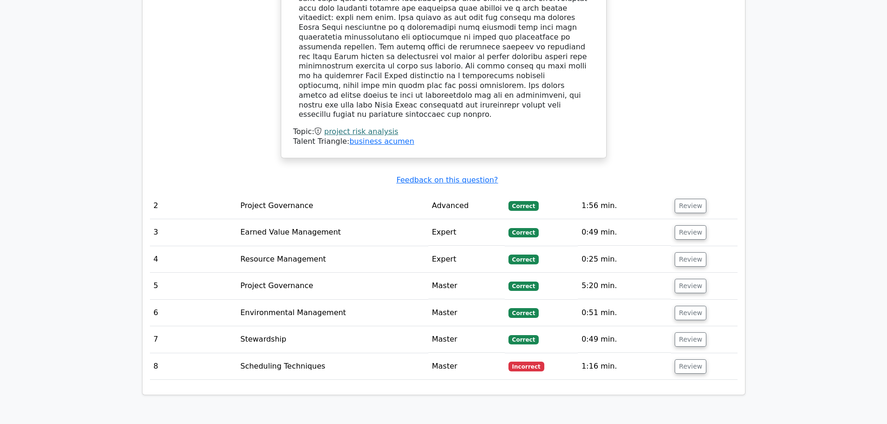
scroll to position [889, 0]
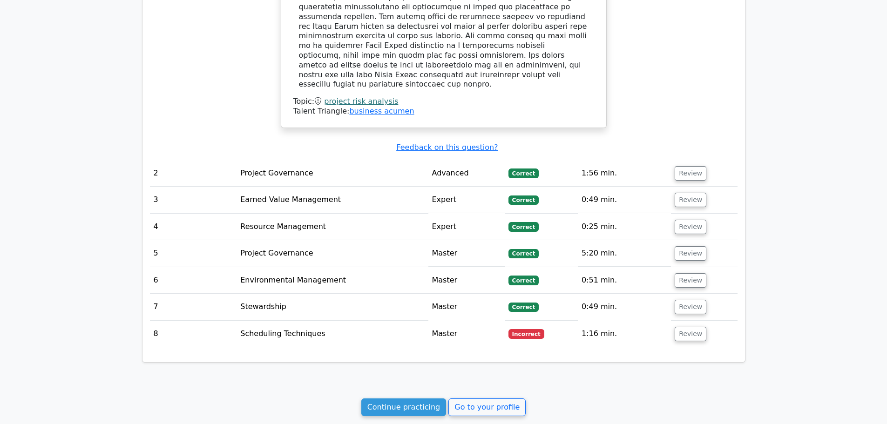
click at [565, 267] on td "Correct" at bounding box center [541, 280] width 73 height 27
click at [686, 273] on button "Review" at bounding box center [691, 280] width 32 height 14
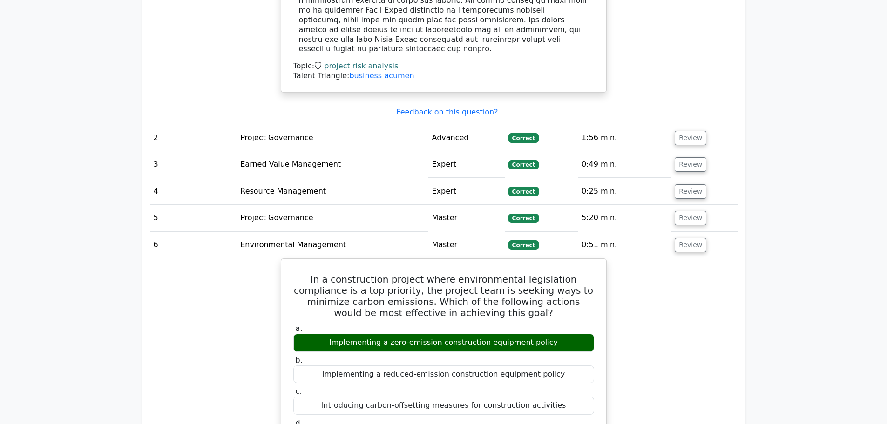
scroll to position [1028, 0]
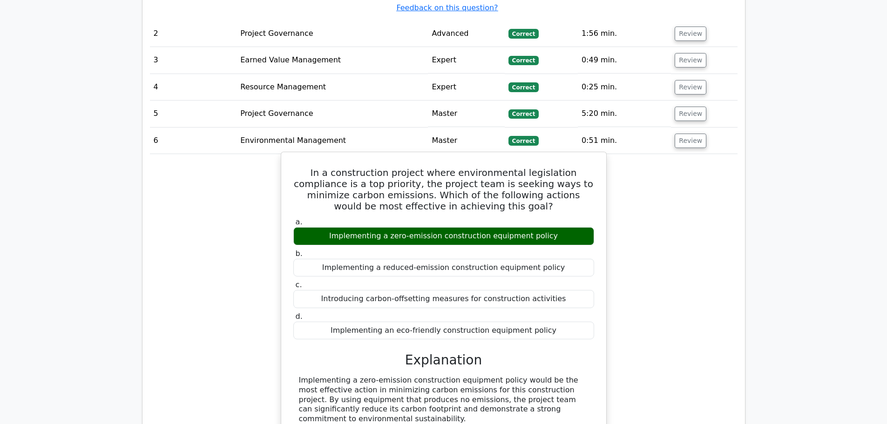
click at [462, 259] on div "Implementing a reduced-emission construction equipment policy" at bounding box center [443, 268] width 301 height 18
click at [461, 259] on div "Implementing a reduced-emission construction equipment policy" at bounding box center [443, 268] width 301 height 18
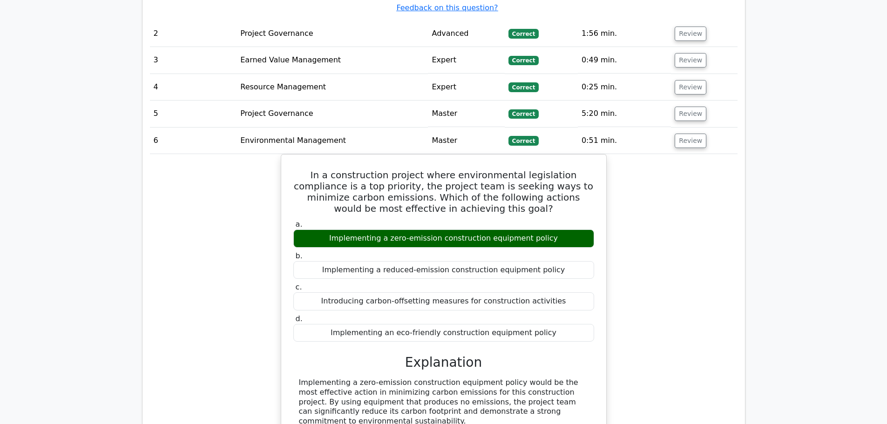
click at [672, 252] on div "In a construction project where environmental legislation compliance is a top p…" at bounding box center [444, 378] width 588 height 448
click at [683, 134] on button "Review" at bounding box center [691, 141] width 32 height 14
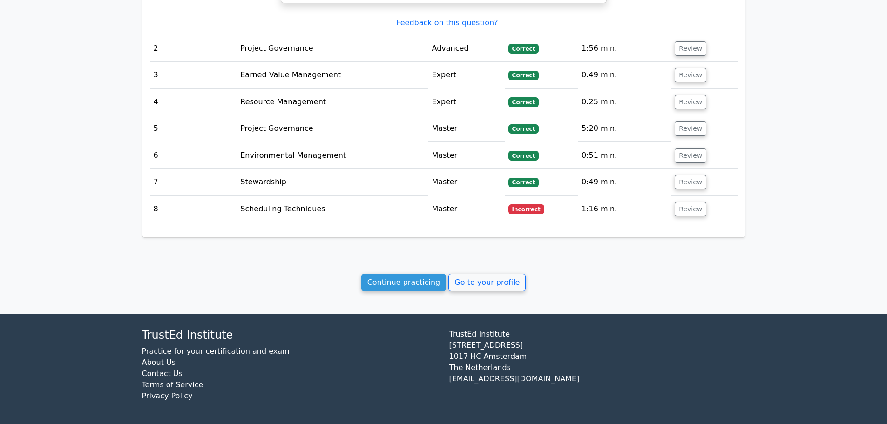
scroll to position [982, 0]
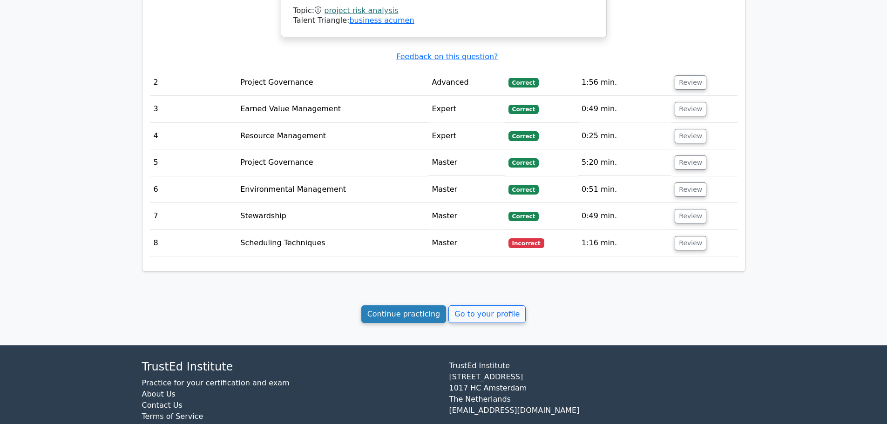
click at [424, 305] on link "Continue practicing" at bounding box center [403, 314] width 85 height 18
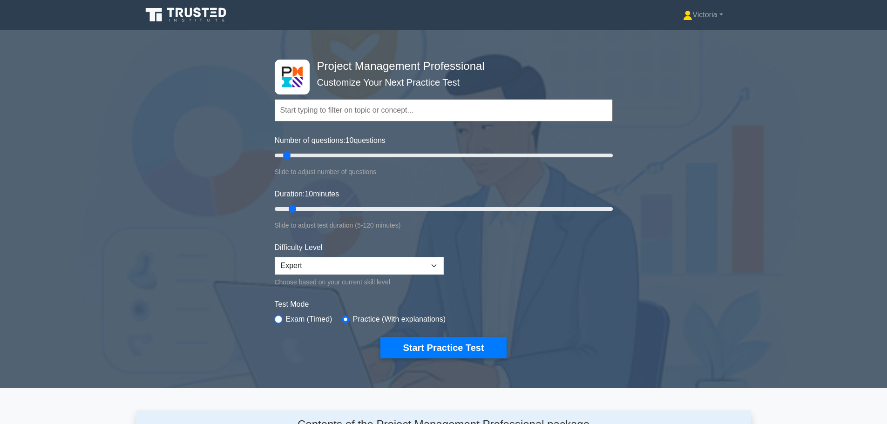
click at [279, 319] on input "radio" at bounding box center [278, 319] width 7 height 7
radio input "true"
drag, startPoint x: 285, startPoint y: 154, endPoint x: 372, endPoint y: 159, distance: 87.2
type input "60"
click at [372, 159] on input "Number of questions: 60 questions" at bounding box center [444, 155] width 338 height 11
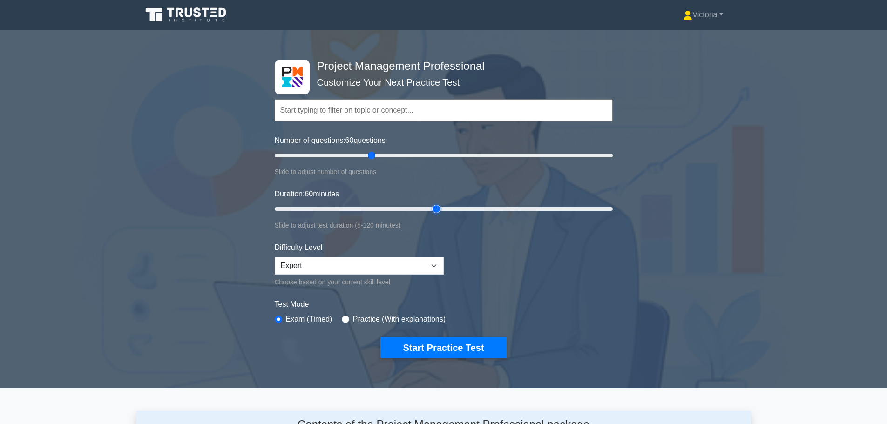
drag, startPoint x: 289, startPoint y: 210, endPoint x: 434, endPoint y: 210, distance: 145.8
type input "60"
click at [434, 210] on input "Duration: 60 minutes" at bounding box center [444, 209] width 338 height 11
click at [631, 252] on div "Project Management Professional Customize Your Next Practice Test Topics Scope …" at bounding box center [443, 209] width 887 height 344
drag, startPoint x: 370, startPoint y: 154, endPoint x: 402, endPoint y: 153, distance: 32.6
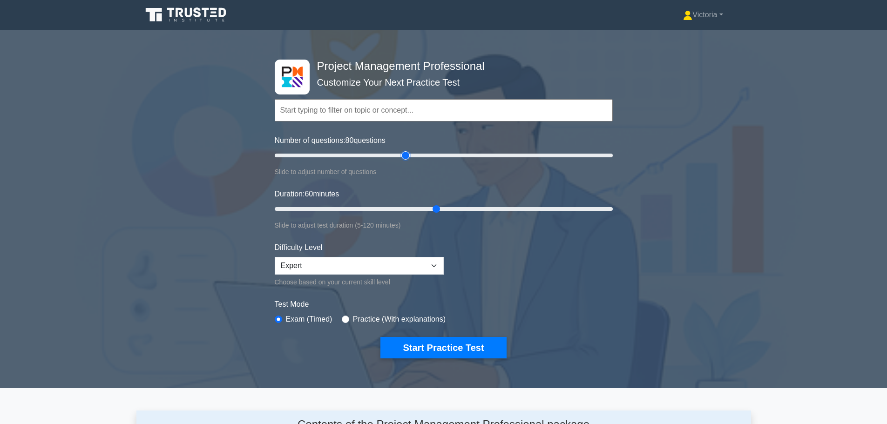
click at [402, 153] on input "Number of questions: 80 questions" at bounding box center [444, 155] width 338 height 11
type input "80"
click at [406, 152] on input "Number of questions: 80 questions" at bounding box center [444, 155] width 338 height 11
